Goal: Information Seeking & Learning: Learn about a topic

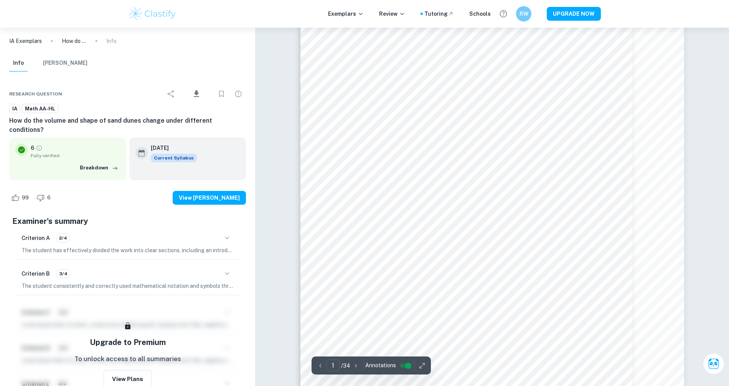
scroll to position [97, 0]
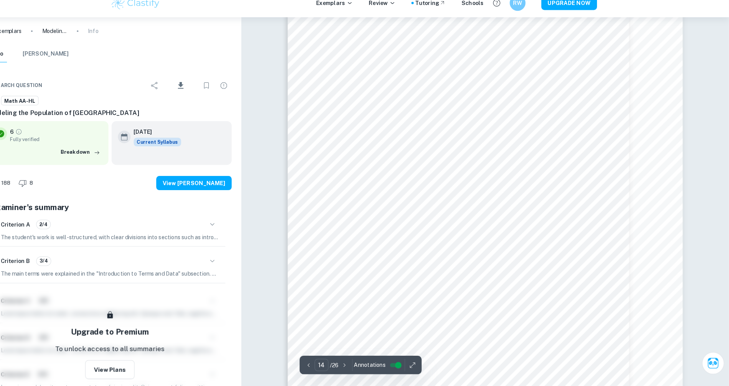
scroll to position [6683, 0]
